Goal: Transaction & Acquisition: Purchase product/service

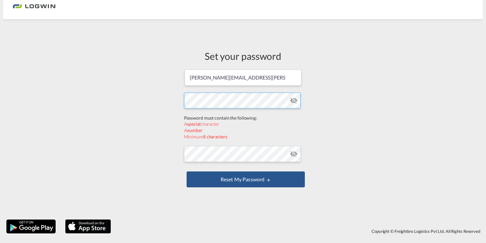
click at [242, 117] on form "[PERSON_NAME][EMAIL_ADDRESS][PERSON_NAME][DOMAIN_NAME] Password must contain th…" at bounding box center [243, 129] width 118 height 120
click at [197, 149] on form "[PERSON_NAME][EMAIL_ADDRESS][PERSON_NAME][DOMAIN_NAME] Password must contain th…" at bounding box center [243, 129] width 118 height 120
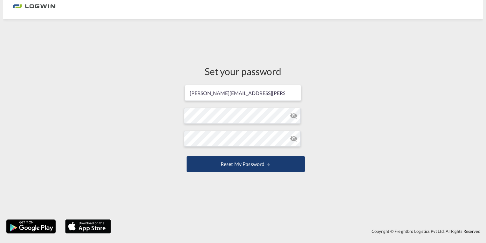
click at [242, 161] on button "Reset my password" at bounding box center [245, 164] width 118 height 16
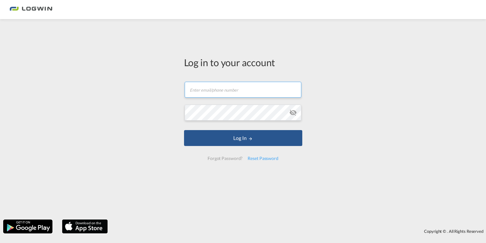
click at [270, 88] on input "text" at bounding box center [242, 90] width 117 height 16
type input "[PERSON_NAME][EMAIL_ADDRESS][PERSON_NAME][DOMAIN_NAME]"
click at [184, 130] on button "Log In" at bounding box center [243, 138] width 118 height 16
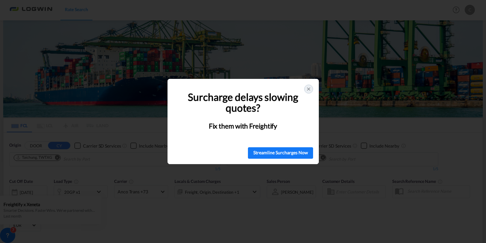
click at [310, 91] on icon at bounding box center [308, 88] width 5 height 5
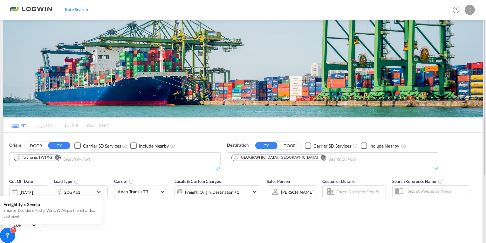
click at [55, 157] on md-icon "Remove" at bounding box center [57, 157] width 5 height 5
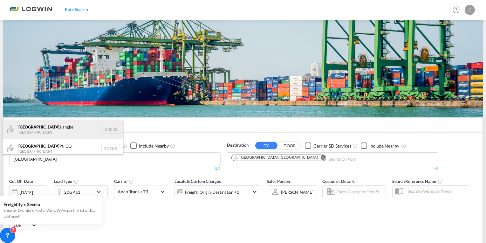
type input "[GEOGRAPHIC_DATA]"
click at [37, 131] on div "Chongqing [GEOGRAPHIC_DATA] [GEOGRAPHIC_DATA] CNCKG" at bounding box center [63, 129] width 121 height 19
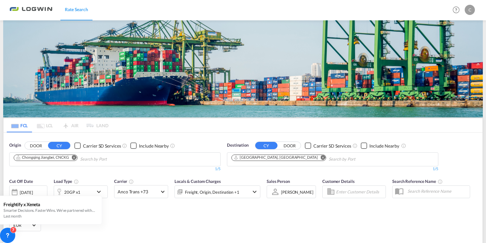
click at [230, 233] on div "Cut Off Date [DATE] [DATE] Load Type 20GP x1 Carrier Anco Trans +73 Online Rate…" at bounding box center [242, 206] width 479 height 62
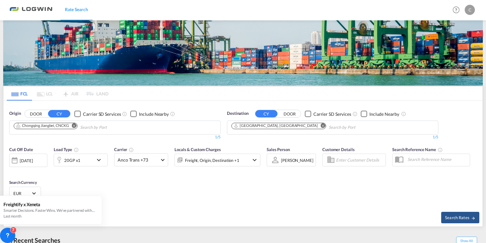
click at [29, 157] on div "[DATE]" at bounding box center [28, 159] width 38 height 13
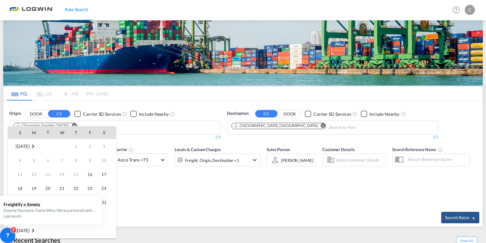
scroll to position [252, 0]
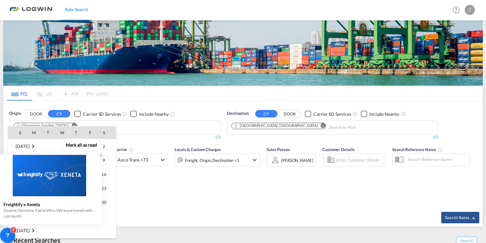
drag, startPoint x: 101, startPoint y: 155, endPoint x: 69, endPoint y: 181, distance: 41.5
click at [101, 155] on icon at bounding box center [101, 155] width 4 height 4
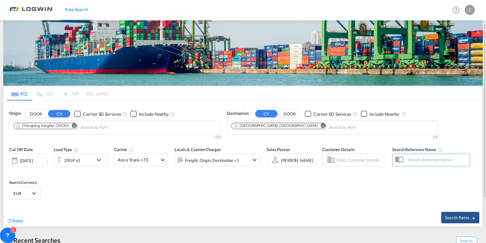
click at [43, 158] on div "[DATE]" at bounding box center [28, 159] width 38 height 13
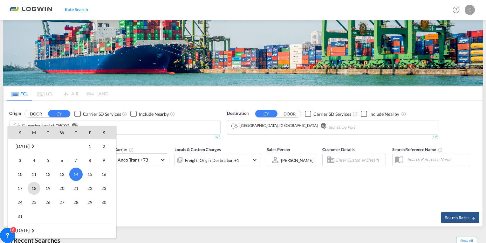
click at [35, 188] on span "18" at bounding box center [34, 188] width 13 height 13
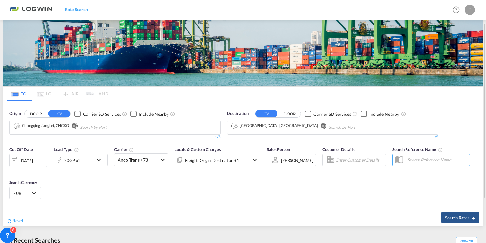
click at [176, 200] on div "Cut Off Date [DATE] [DATE] Load Type 20GP x1 Carrier Anco Trans +73 Online Rate…" at bounding box center [242, 174] width 479 height 62
click at [162, 158] on span at bounding box center [162, 158] width 3 height 3
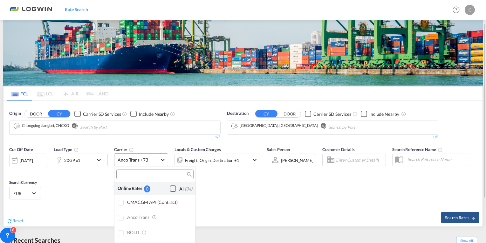
scroll to position [510, 0]
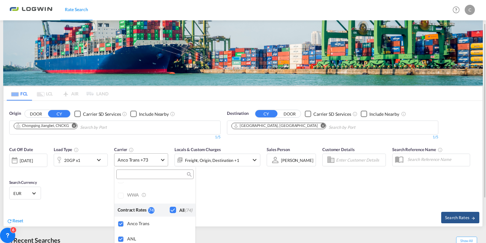
click at [162, 158] on md-backdrop at bounding box center [243, 121] width 486 height 243
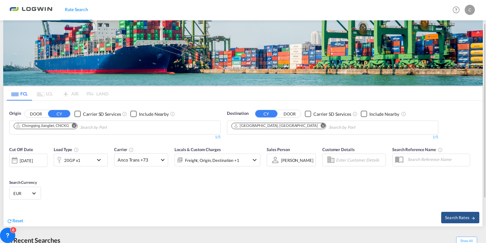
click at [296, 198] on div "Cut Off Date [DATE] [DATE] Load Type 20GP x1 Carrier Anco Trans +73 Locals & Cu…" at bounding box center [242, 174] width 479 height 62
click at [31, 192] on span "EUR" at bounding box center [22, 193] width 18 height 6
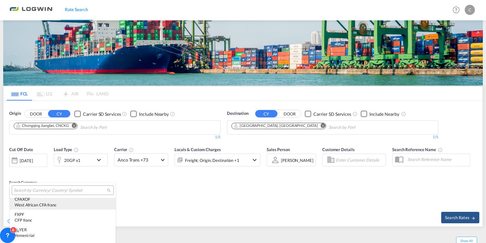
scroll to position [2373, 0]
click at [65, 189] on input "search" at bounding box center [60, 190] width 93 height 6
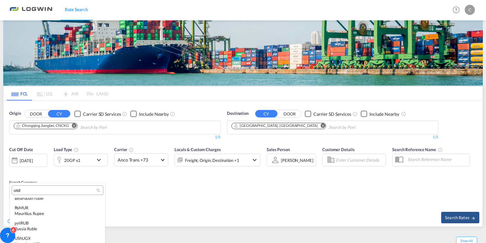
scroll to position [0, 0]
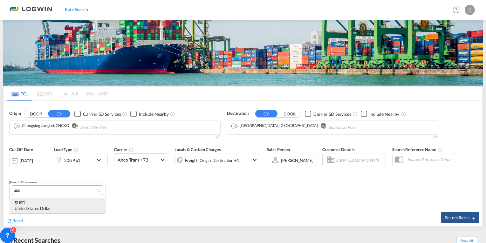
type input "usd"
click at [55, 207] on div "United States Dollar" at bounding box center [58, 208] width 86 height 6
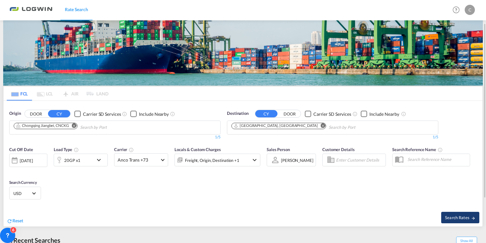
click at [463, 219] on span "Search Rates" at bounding box center [460, 217] width 30 height 5
type input "CNCKG to DEHAM / [DATE]"
